Goal: Task Accomplishment & Management: Manage account settings

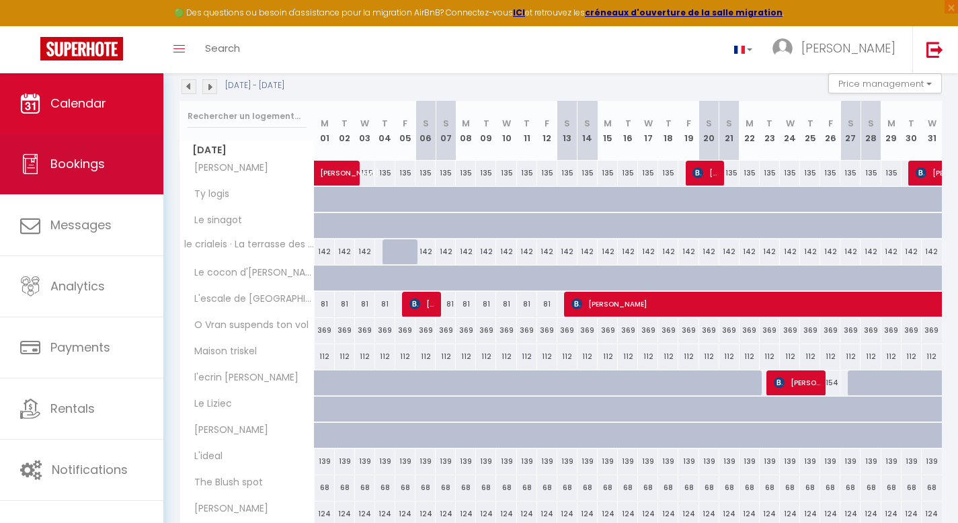
scroll to position [173, 0]
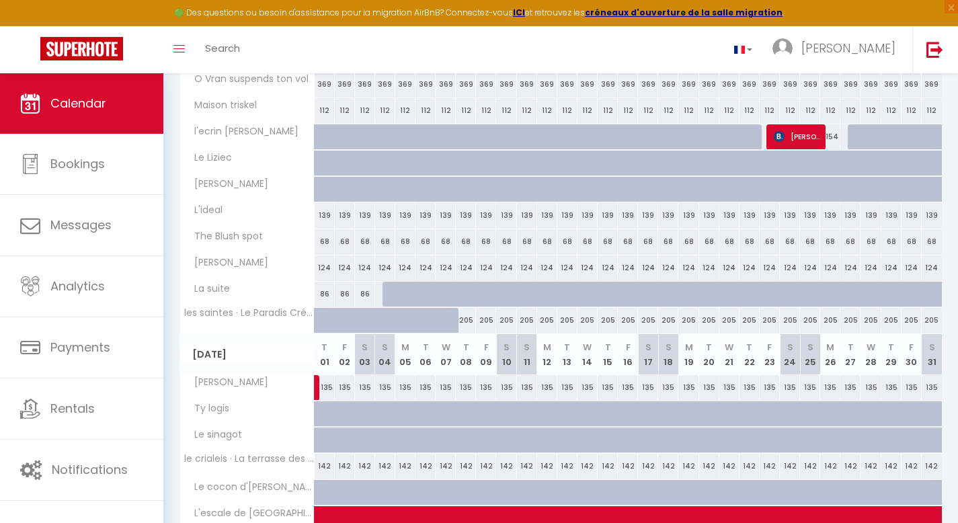
scroll to position [388, 0]
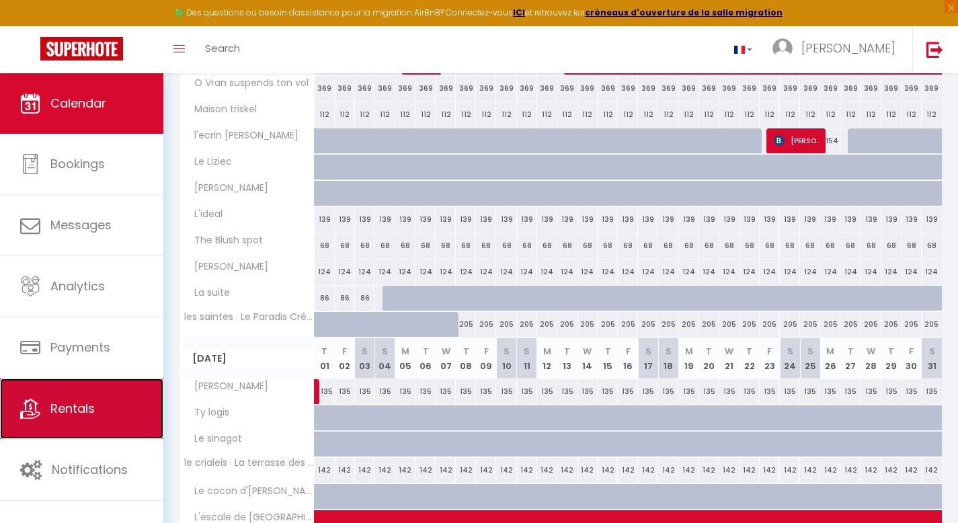
click at [89, 408] on span "Rentals" at bounding box center [72, 408] width 44 height 17
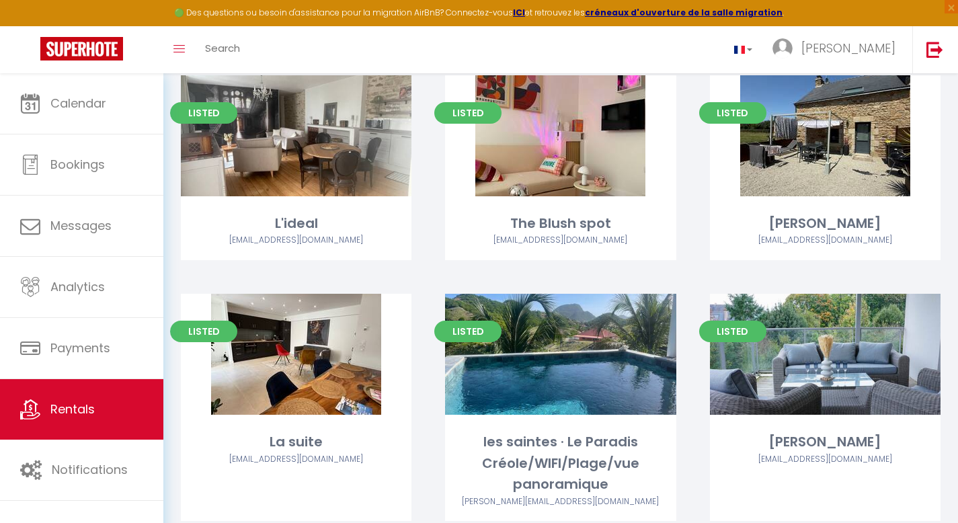
scroll to position [780, 0]
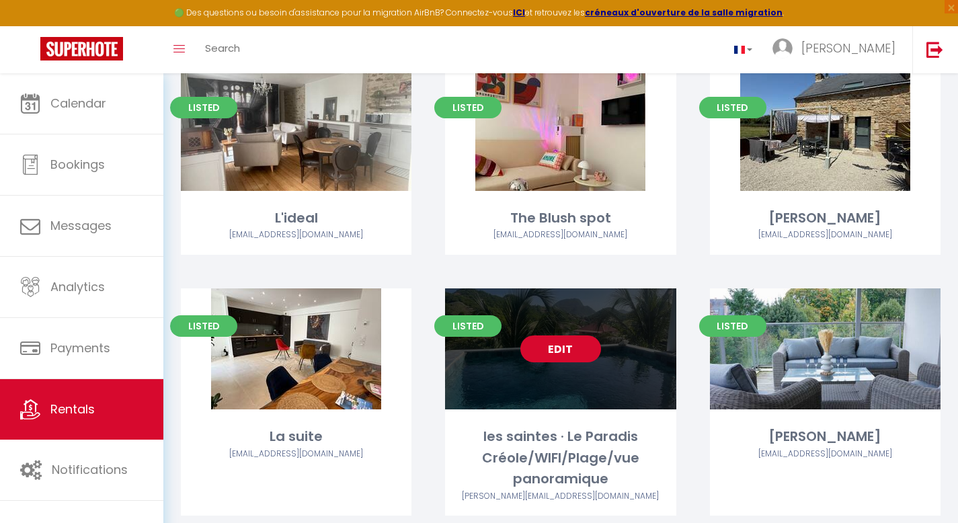
click at [569, 348] on link "Edit" at bounding box center [561, 349] width 81 height 27
select select "3"
select select "2"
select select "1"
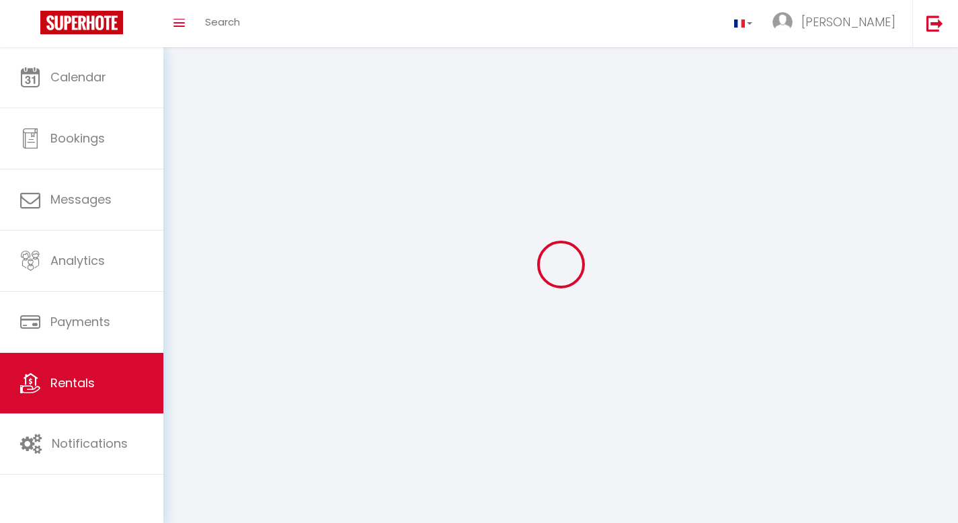
select select
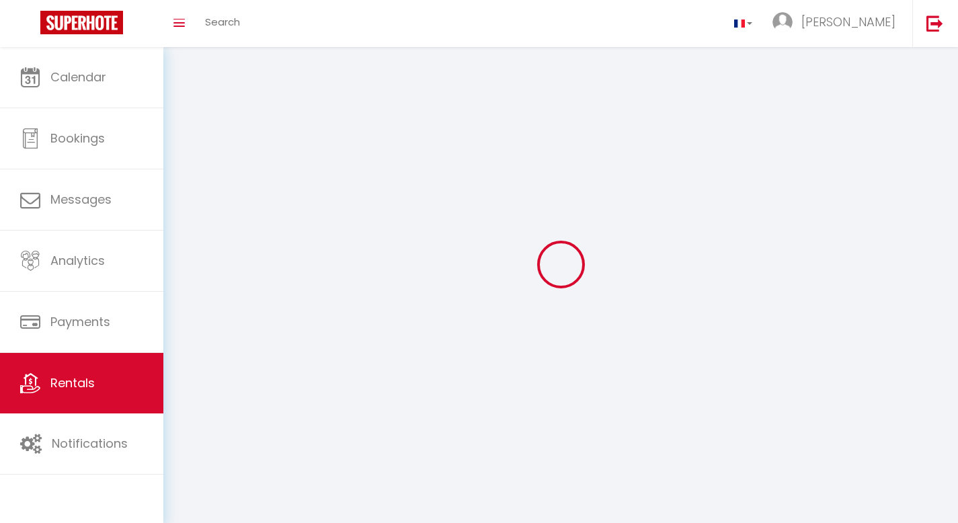
select select
checkbox input "false"
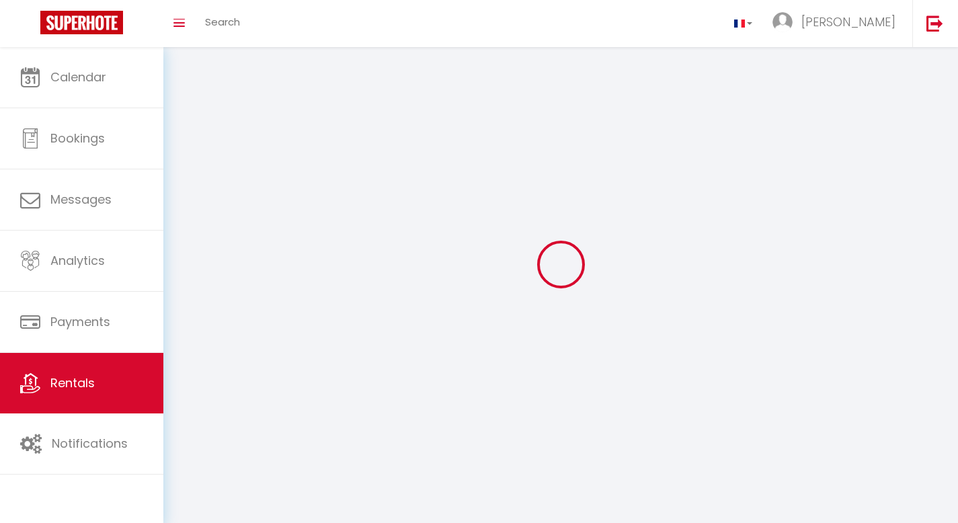
select select
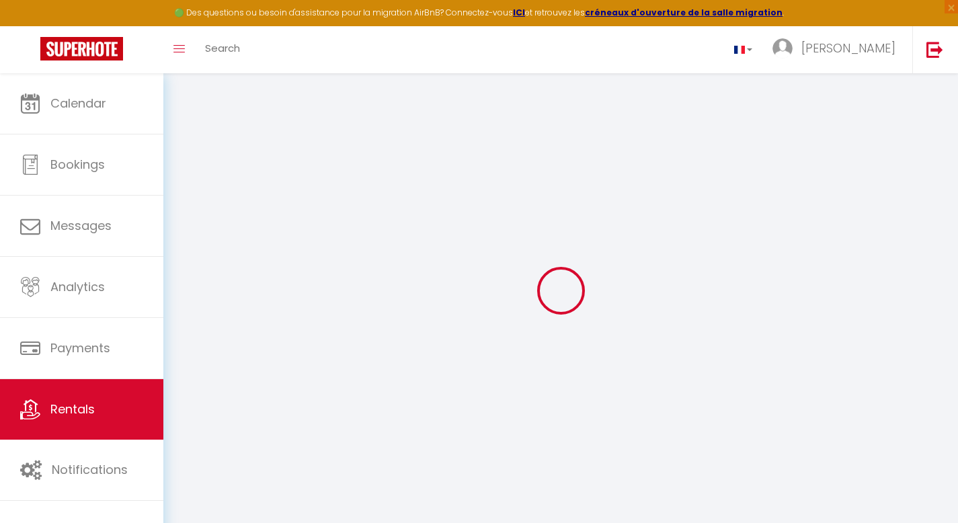
select select
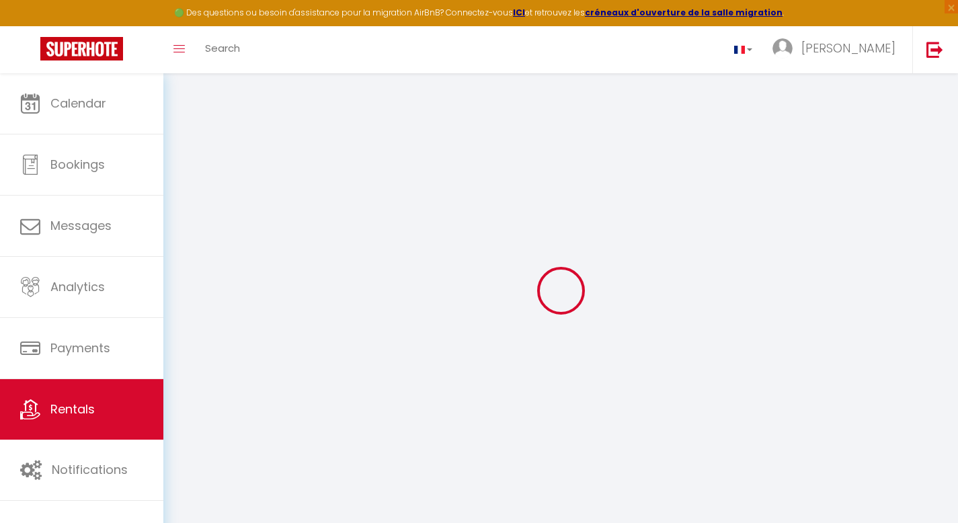
select select
type input "[EMAIL_ADDRESS][DOMAIN_NAME]"
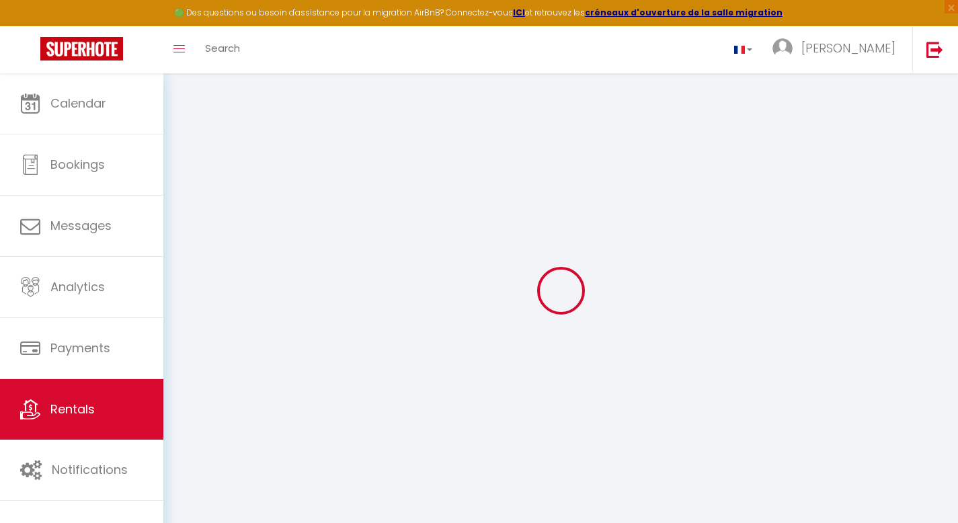
select select
select select "18727-926648333330449815"
select select
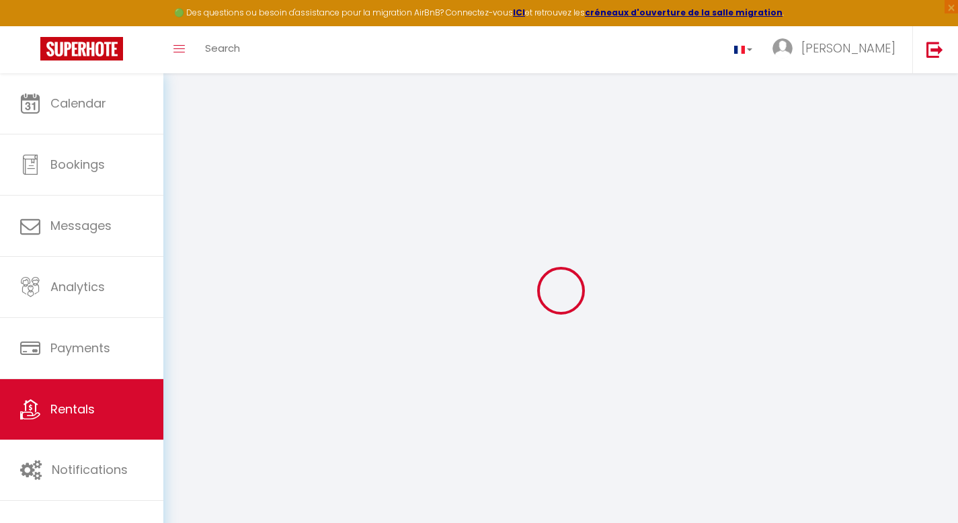
select select
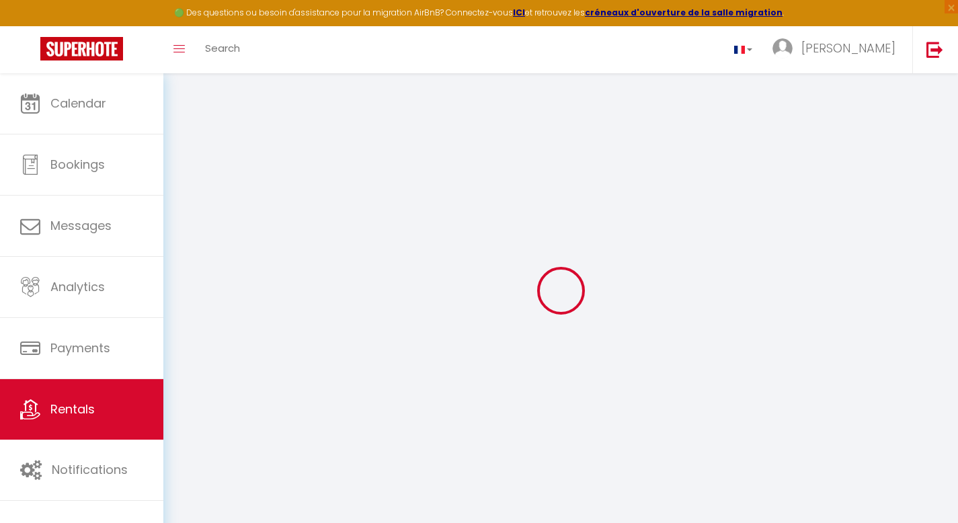
select select
checkbox input "false"
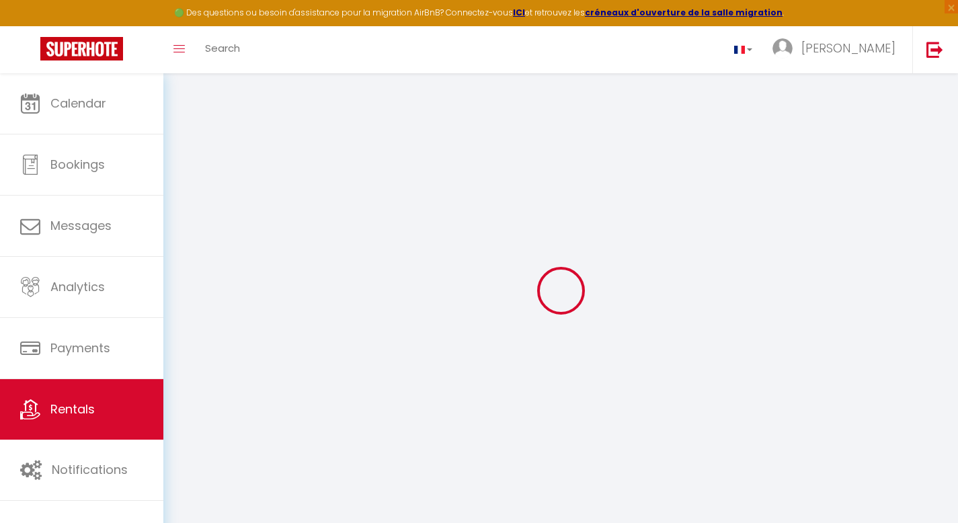
checkbox input "false"
select select
select select "365"
select select "EUR"
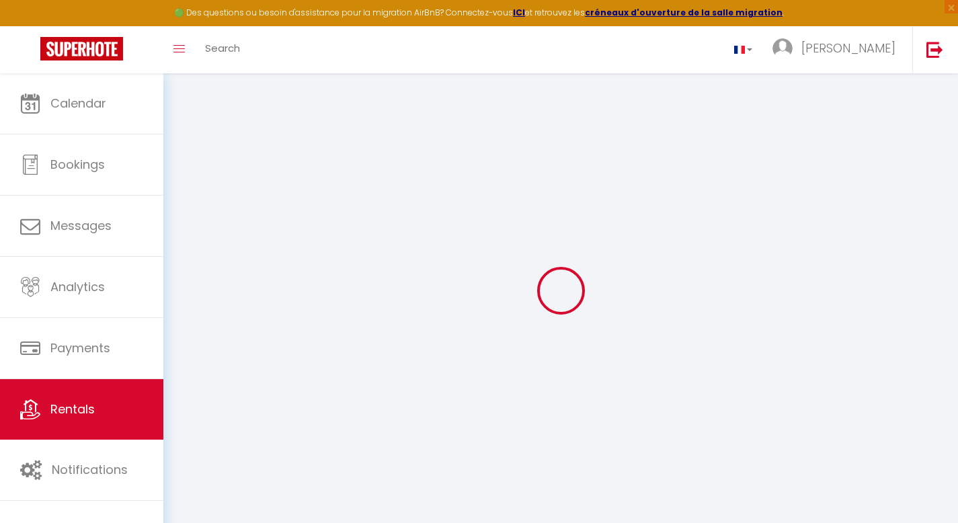
select select
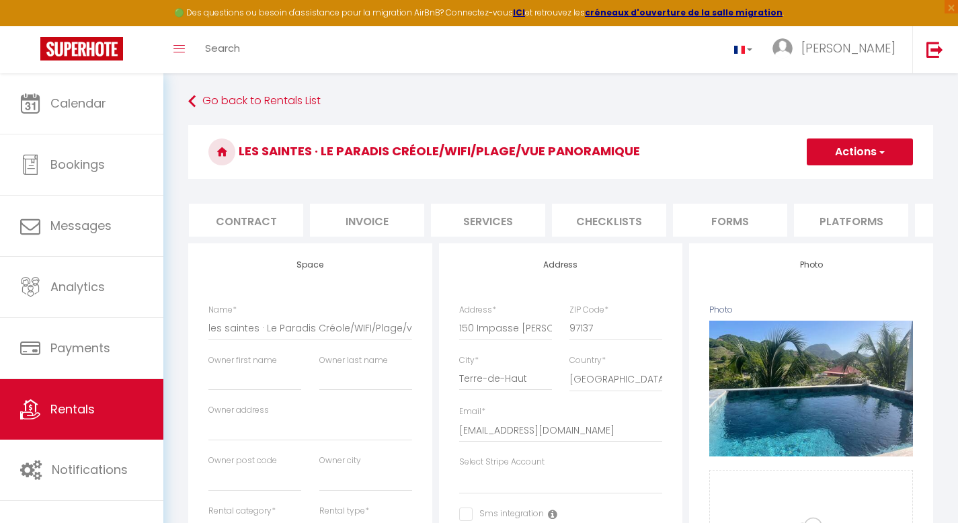
scroll to position [0, 125]
click at [847, 225] on li "Platforms" at bounding box center [847, 220] width 114 height 33
select select
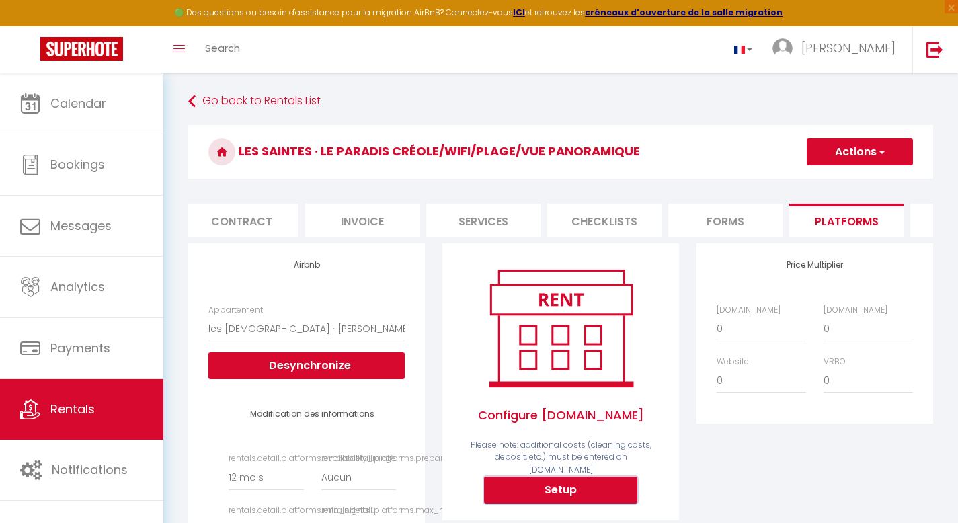
click at [577, 488] on button "Setup" at bounding box center [560, 490] width 153 height 27
select select
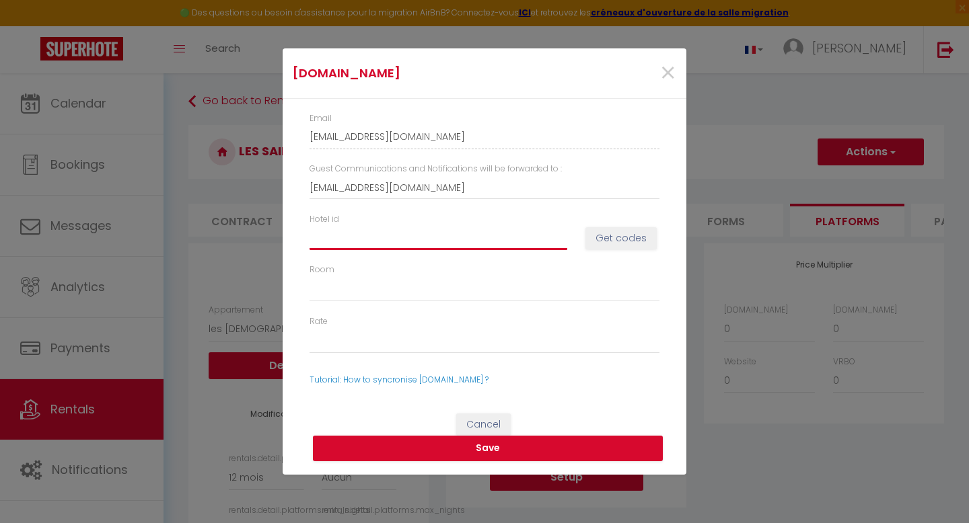
click at [507, 232] on input "Hotel id" at bounding box center [438, 238] width 258 height 24
type input "1"
select select
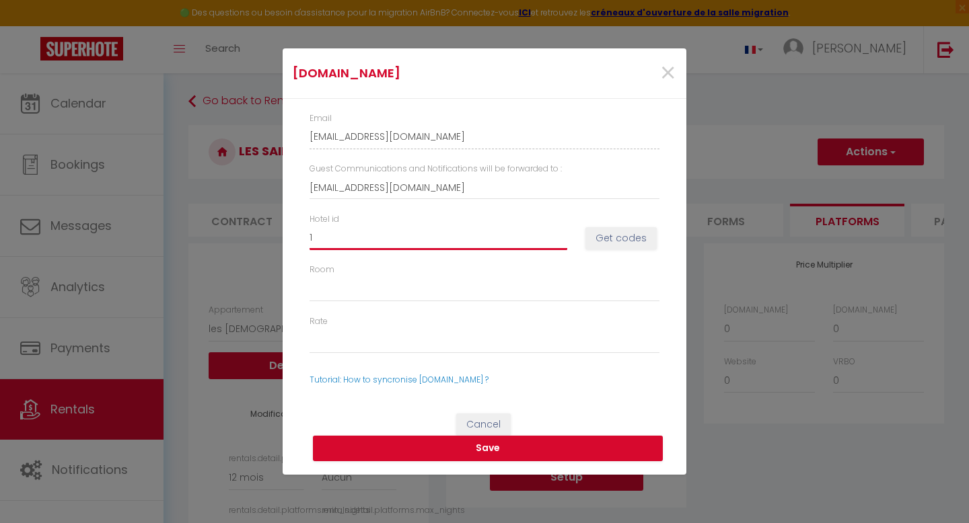
type input "10"
select select
type input "103"
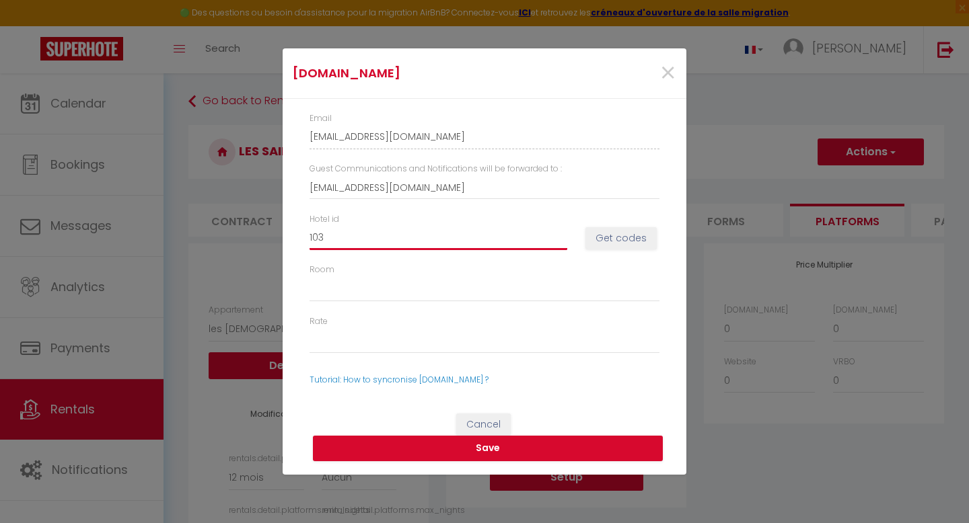
select select
type input "1036"
select select
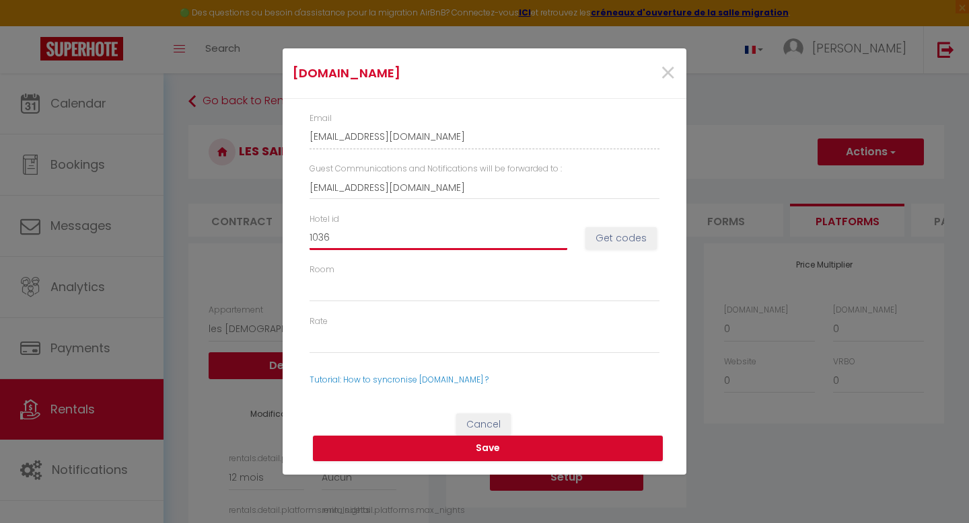
select select
type input "10365"
select select
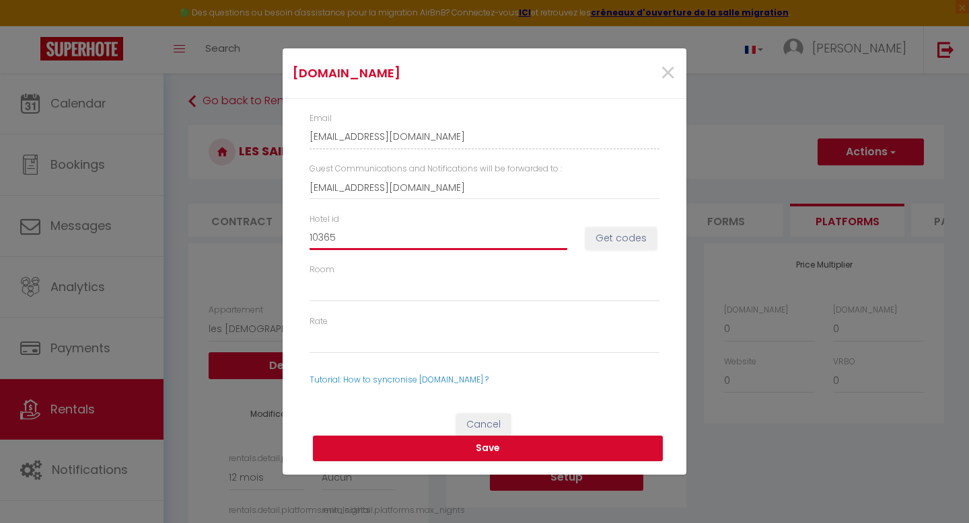
select select
type input "103650"
select select
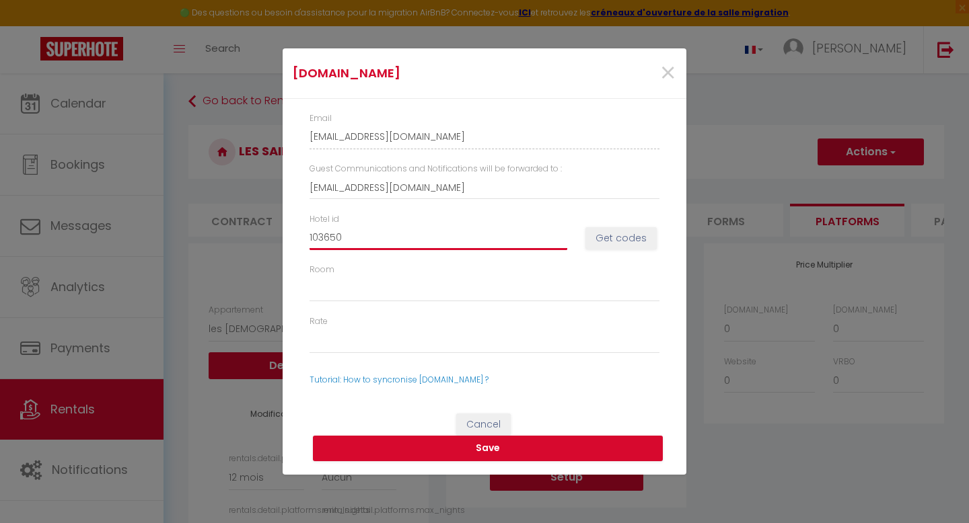
type input "1036500"
select select
type input "10365008"
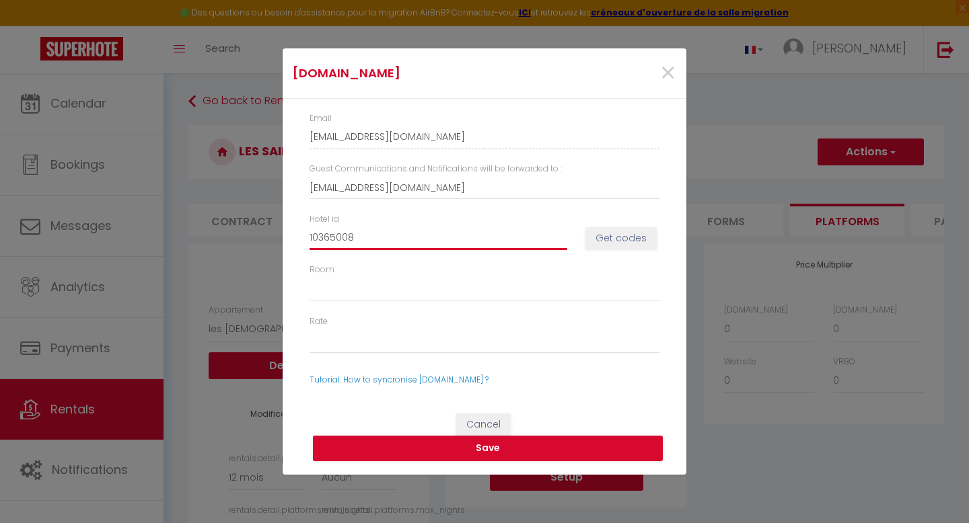
select select
type input "10365008"
click at [616, 235] on button "Get codes" at bounding box center [620, 238] width 71 height 23
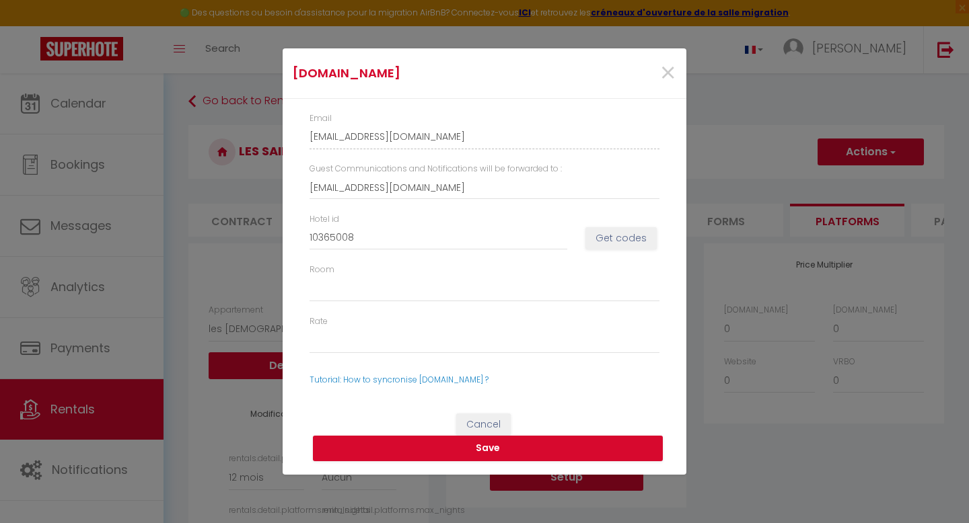
select select
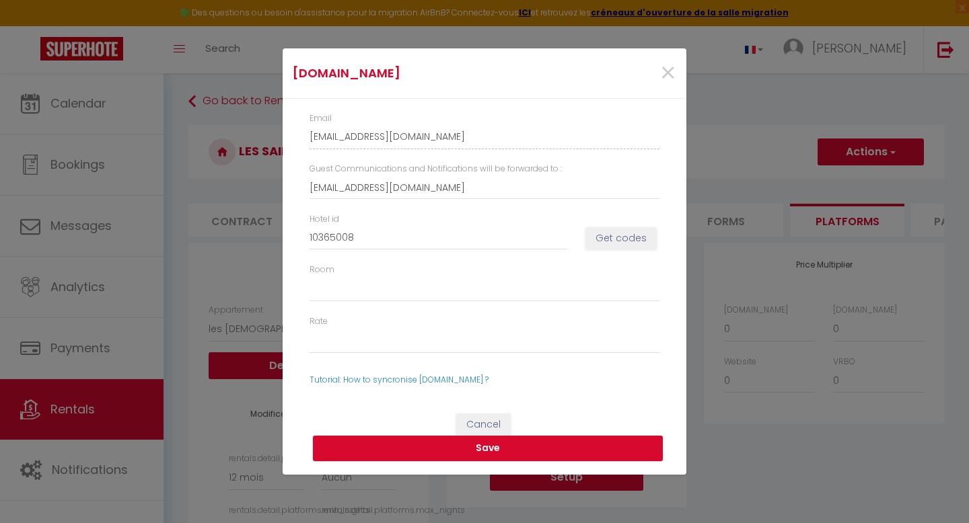
select select
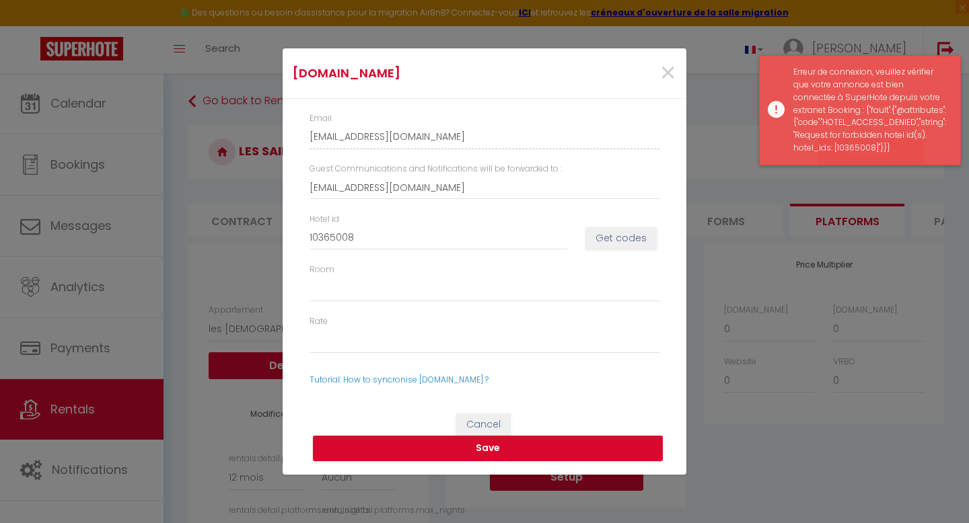
click at [776, 115] on div "Erreur de connexion, veuillez vérifier que votre annonce est bien connectée à S…" at bounding box center [860, 110] width 202 height 110
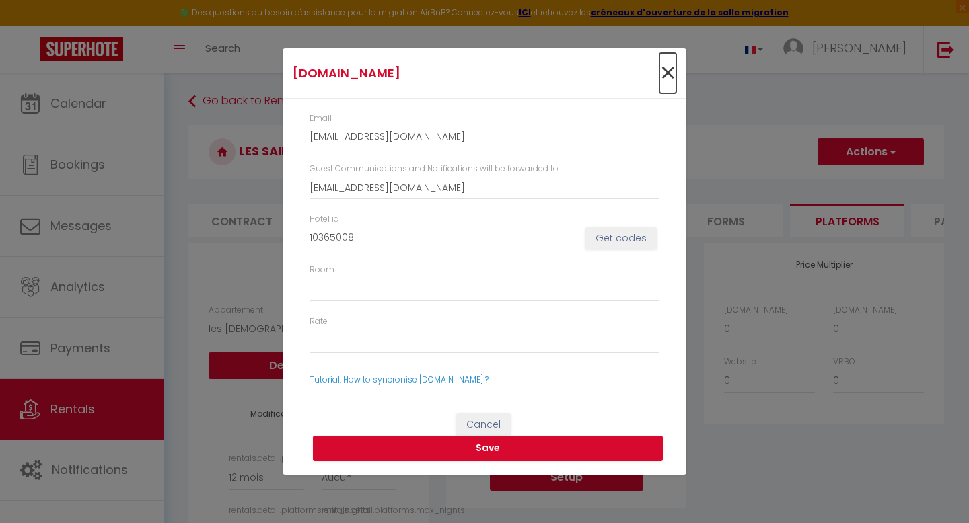
click at [664, 76] on span "×" at bounding box center [667, 73] width 17 height 40
